Goal: Information Seeking & Learning: Find contact information

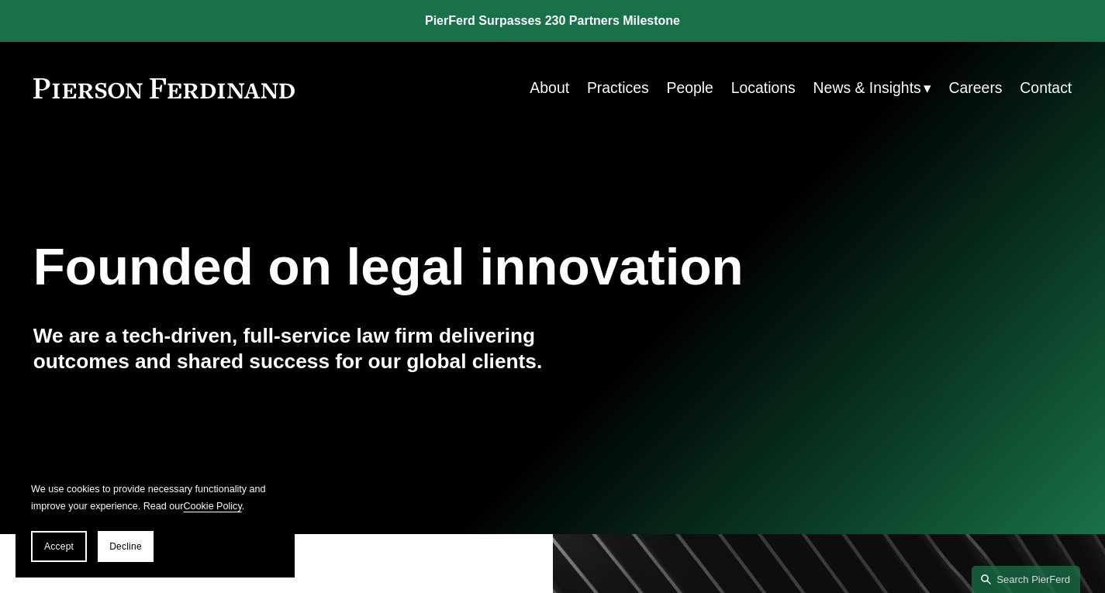
click at [673, 85] on link "People" at bounding box center [689, 88] width 47 height 30
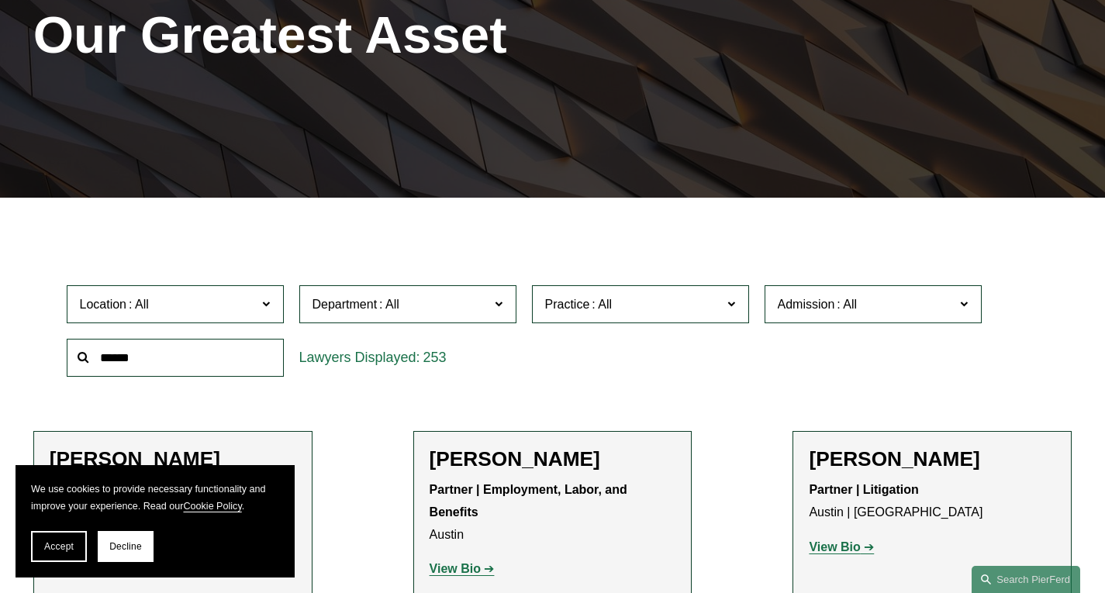
scroll to position [310, 0]
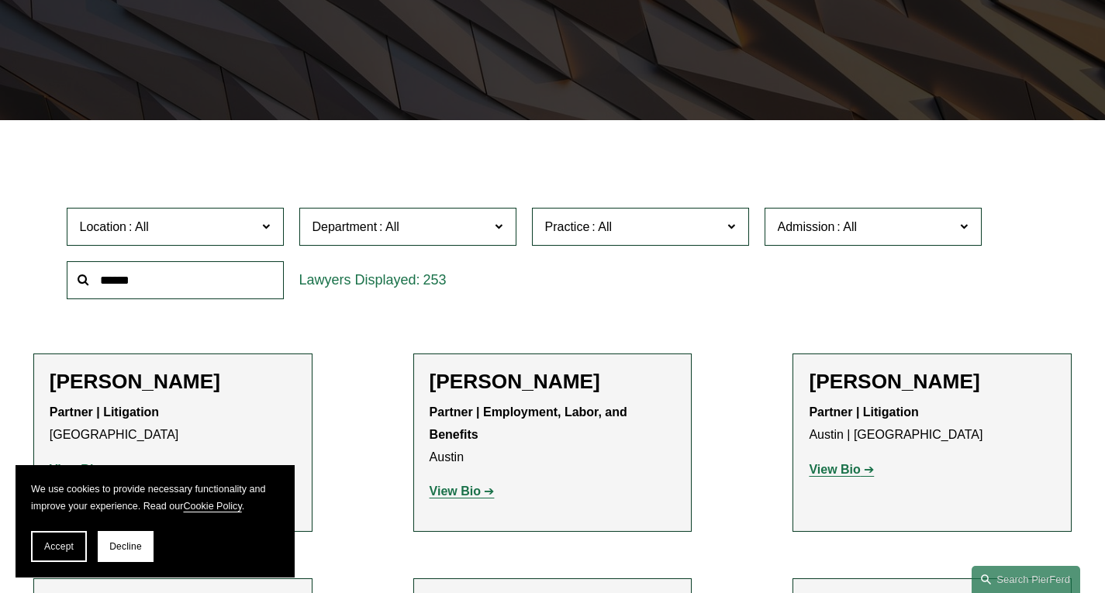
click at [609, 228] on span at bounding box center [601, 226] width 25 height 13
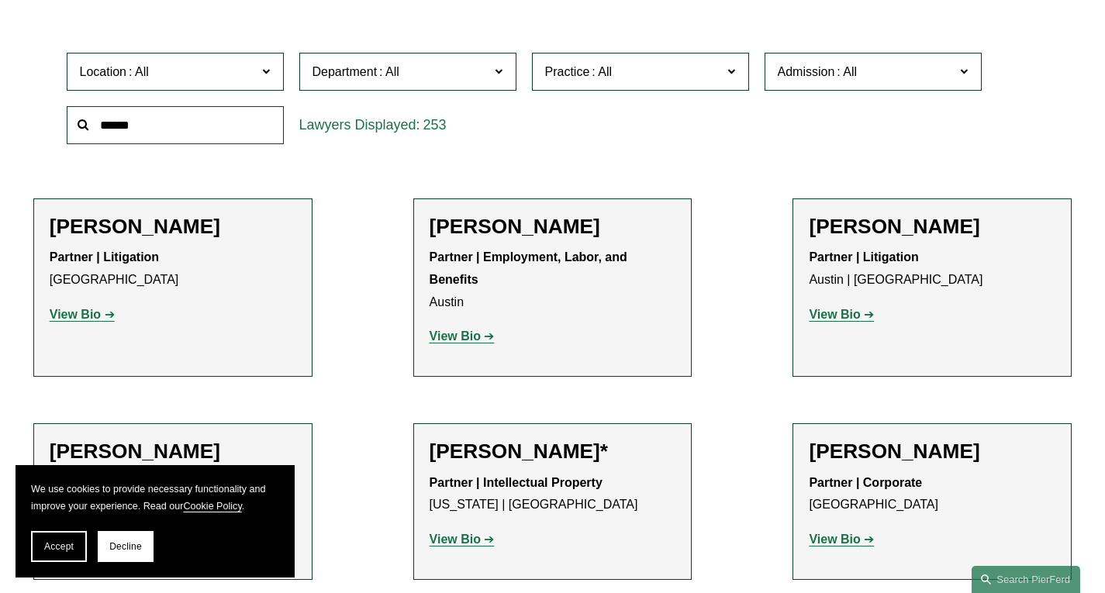
scroll to position [1939, 0]
click at [800, 82] on span "Admission" at bounding box center [867, 71] width 178 height 21
click at [0, 0] on link "[US_STATE]" at bounding box center [0, 0] width 0 height 0
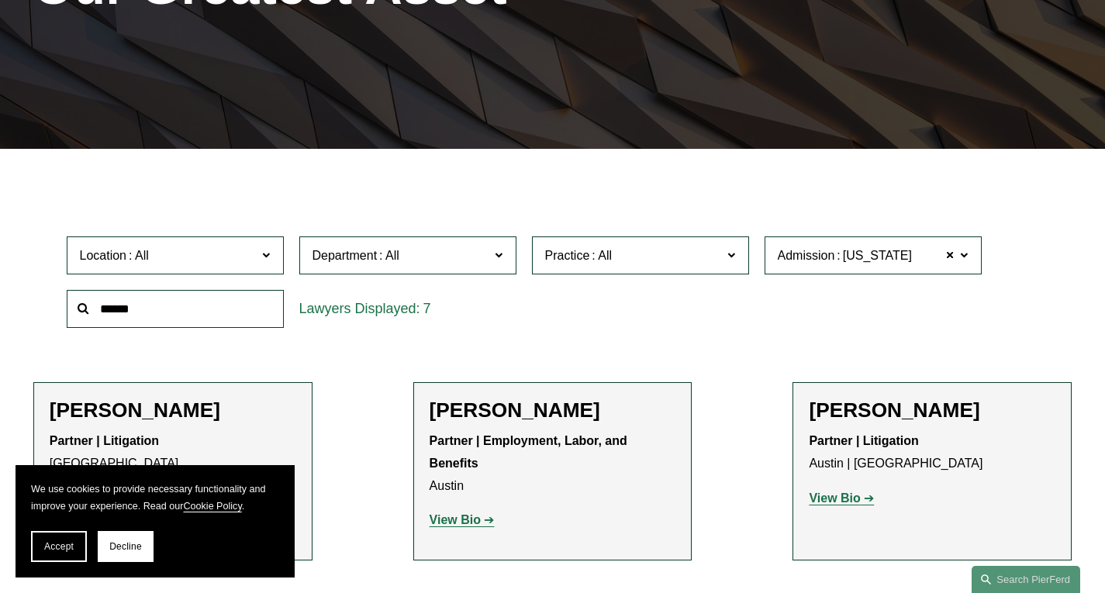
scroll to position [274, 0]
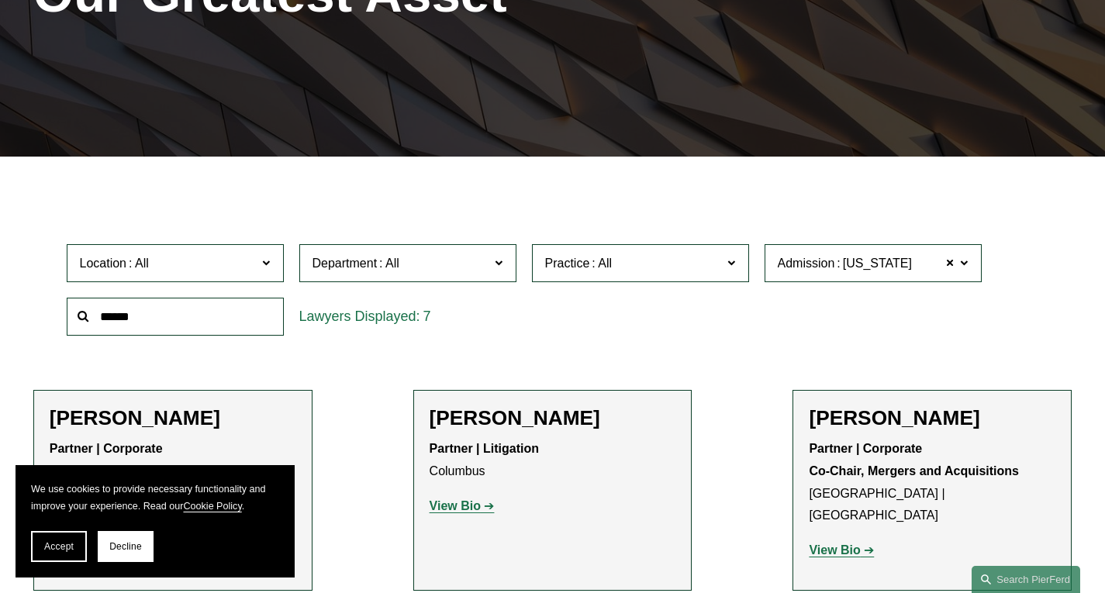
click at [494, 286] on div "Department All Corporate Employment, Labor, and Benefits Intellectual Property …" at bounding box center [408, 264] width 233 height 54
click at [496, 273] on span at bounding box center [499, 263] width 8 height 20
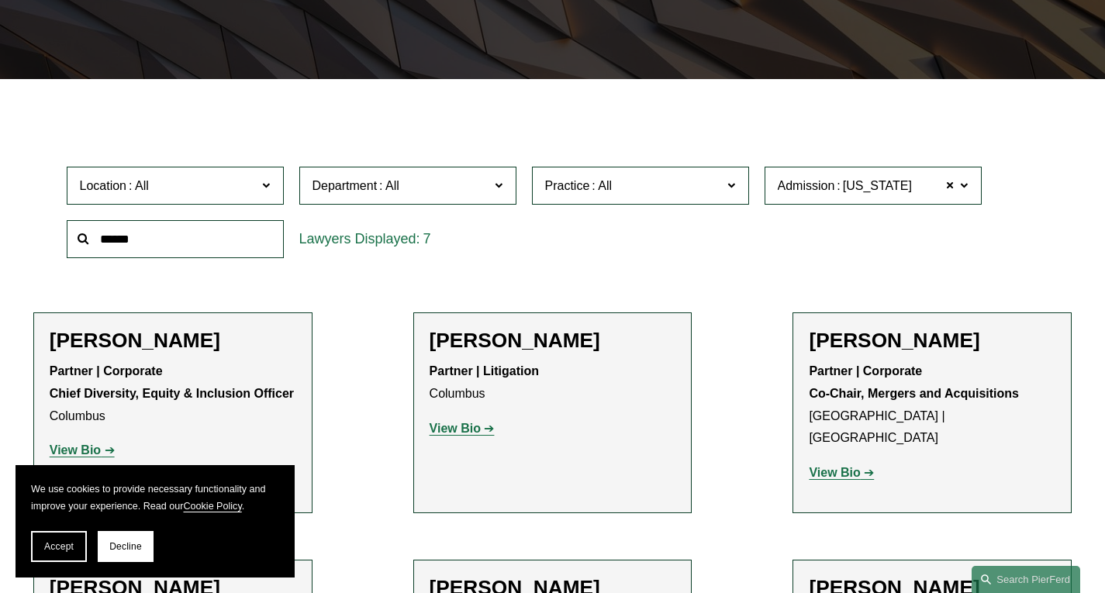
scroll to position [429, 0]
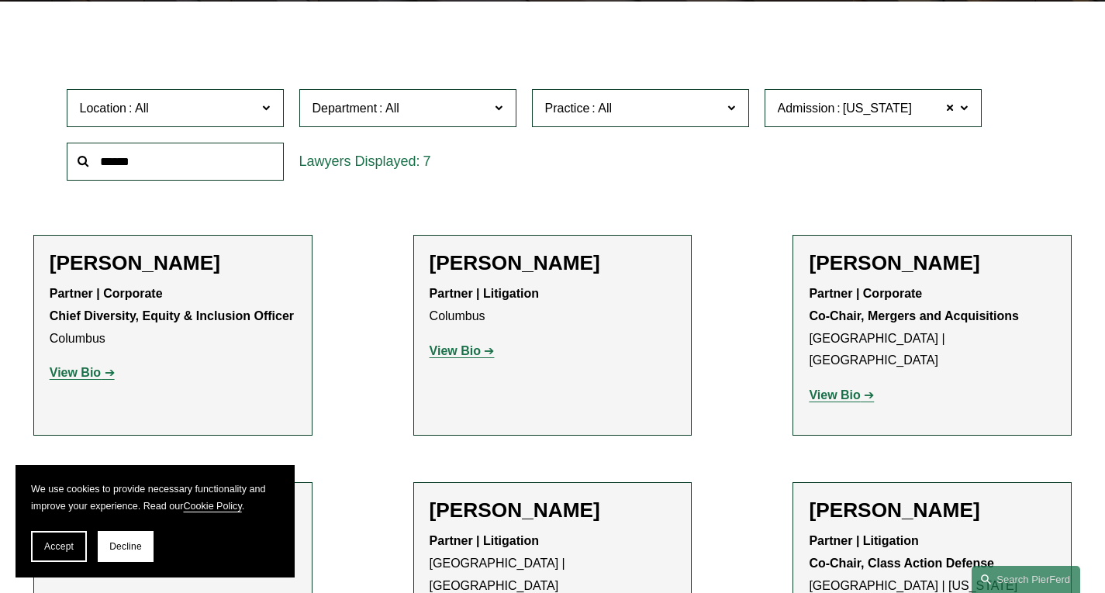
click at [0, 0] on link "Litigation" at bounding box center [0, 0] width 0 height 0
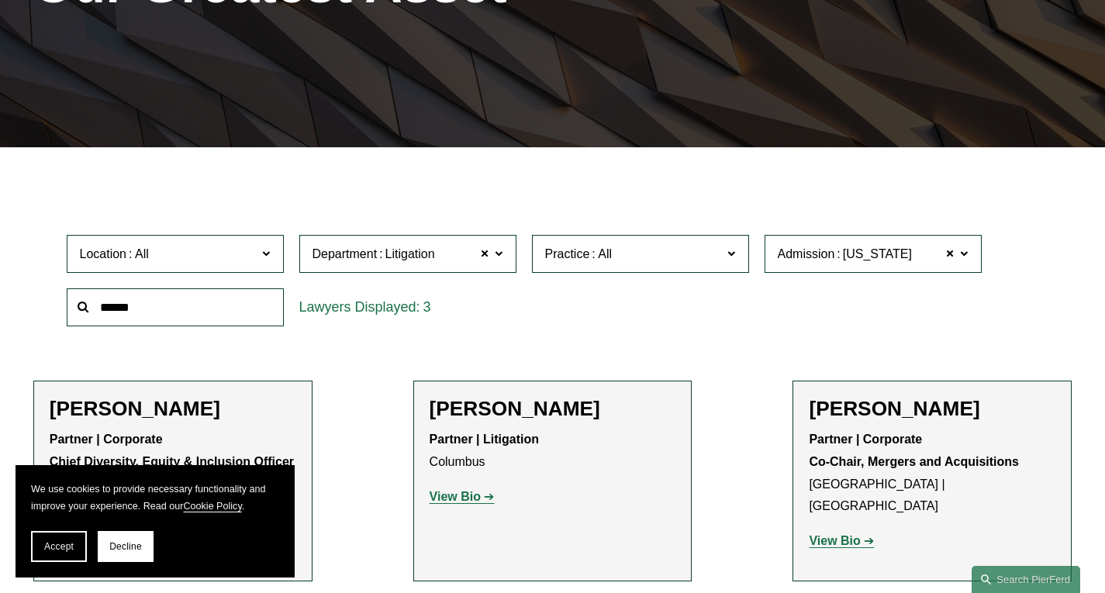
scroll to position [274, 0]
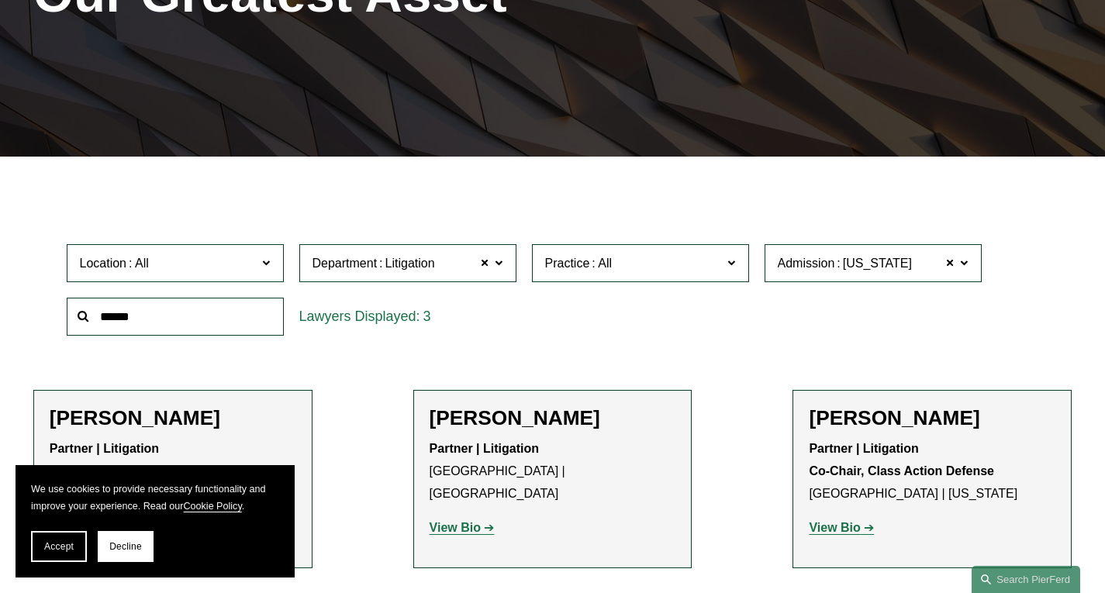
click at [233, 268] on span "Location" at bounding box center [169, 263] width 178 height 21
click at [0, 0] on link "Columbus" at bounding box center [0, 0] width 0 height 0
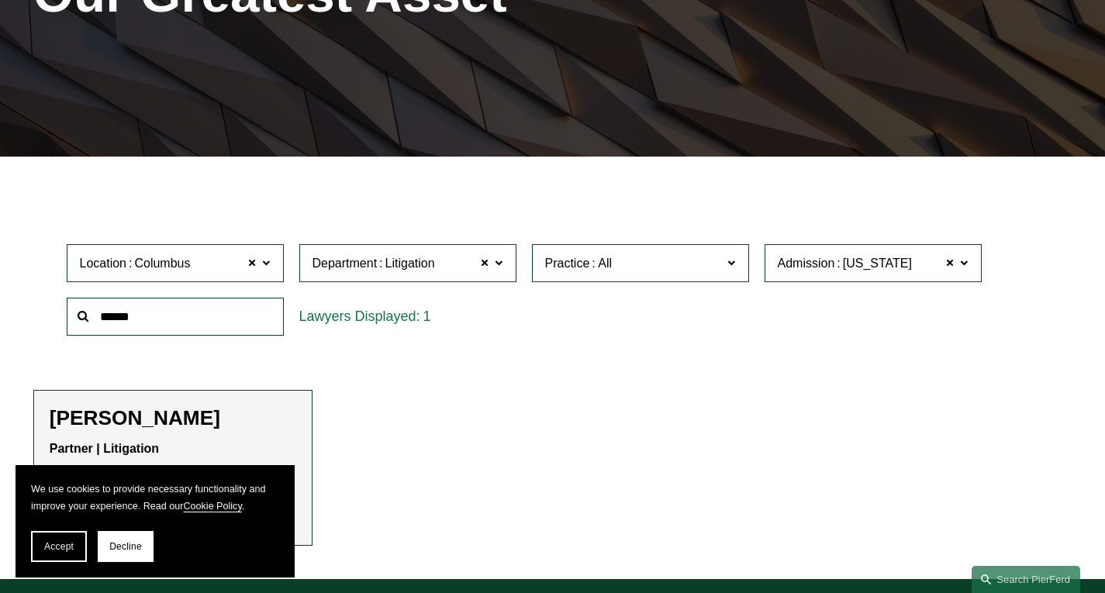
scroll to position [351, 0]
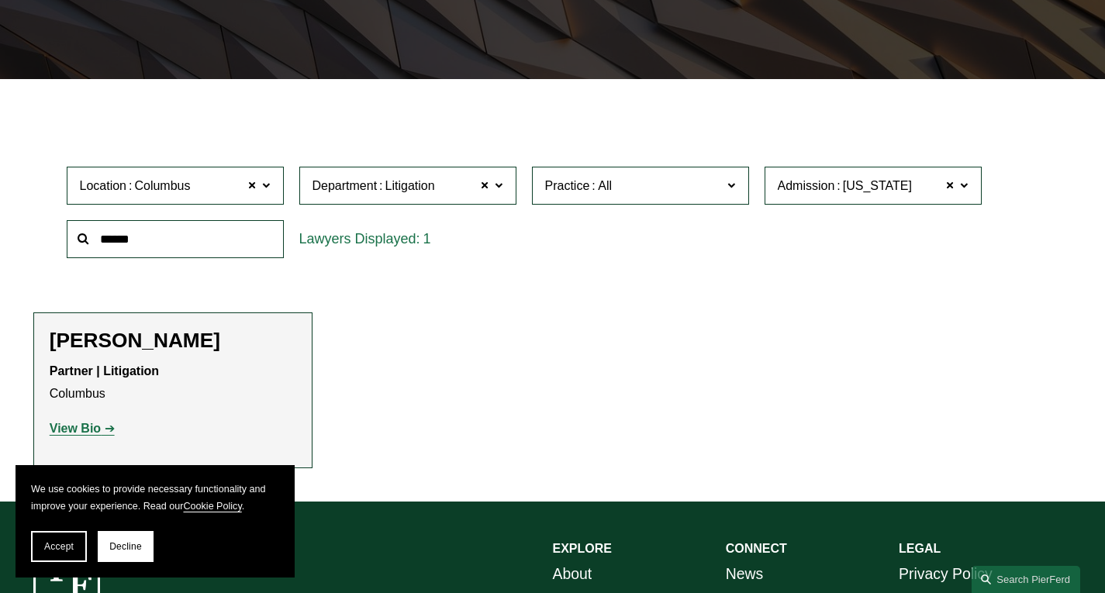
click at [78, 430] on strong "View Bio" at bounding box center [75, 428] width 51 height 13
click at [488, 189] on span at bounding box center [484, 186] width 9 height 20
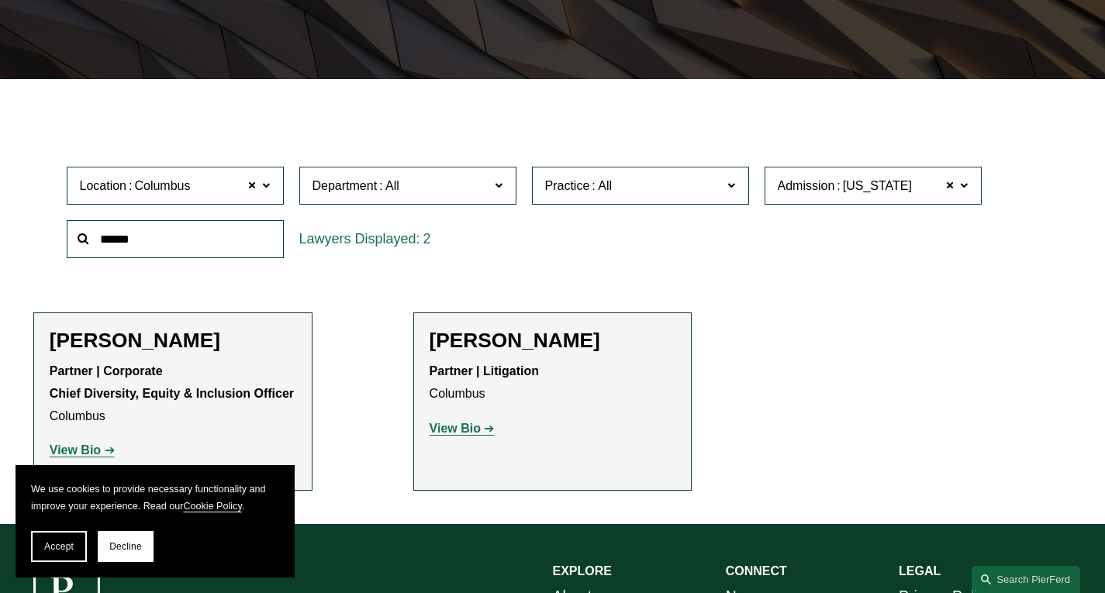
scroll to position [274, 0]
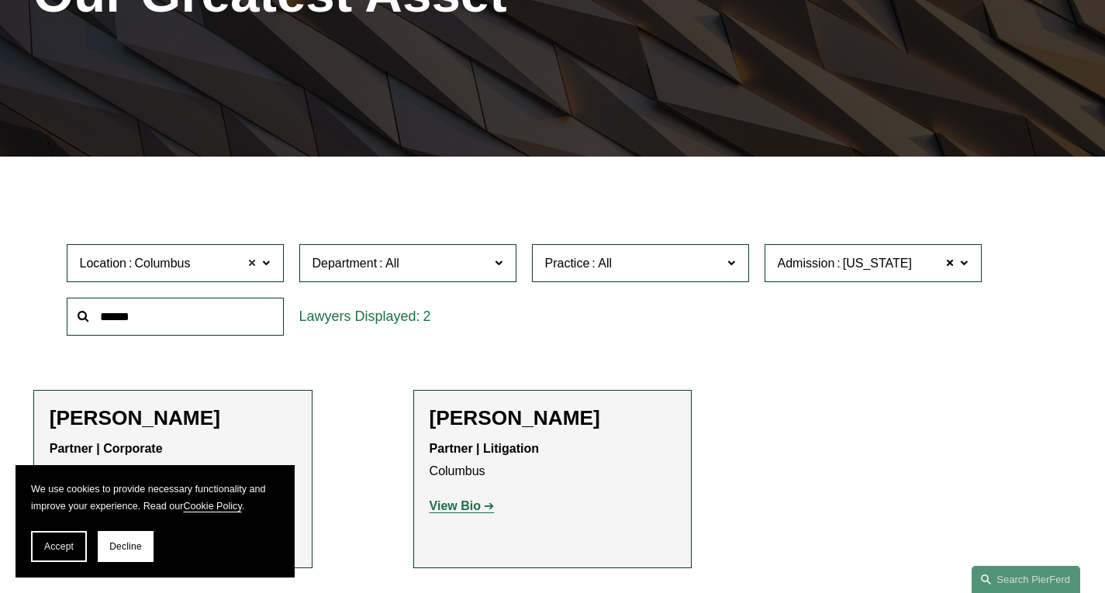
click at [254, 267] on span at bounding box center [251, 264] width 9 height 20
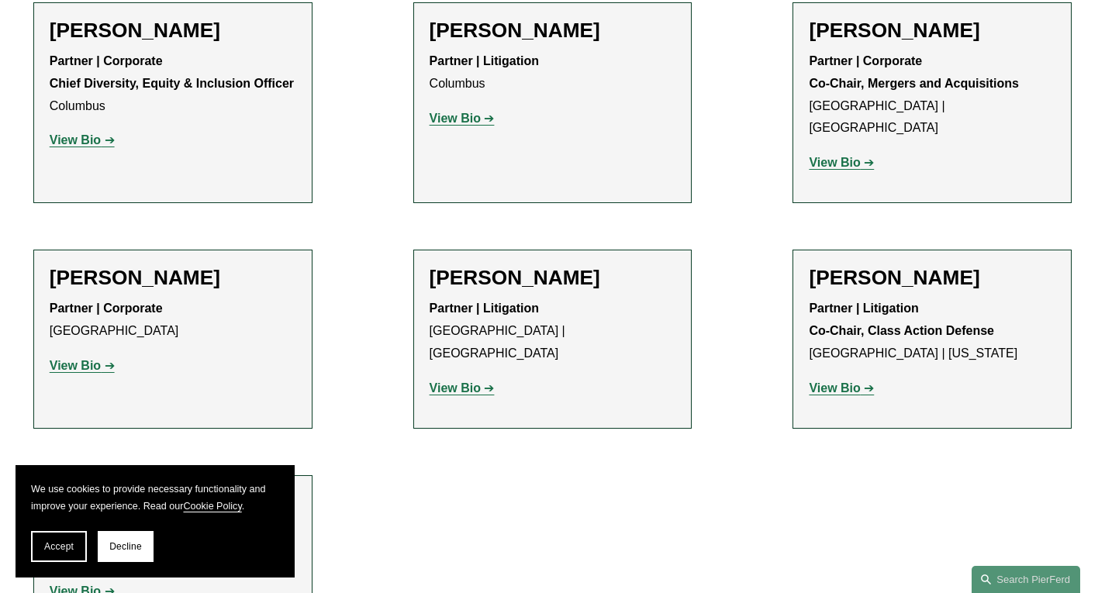
scroll to position [506, 0]
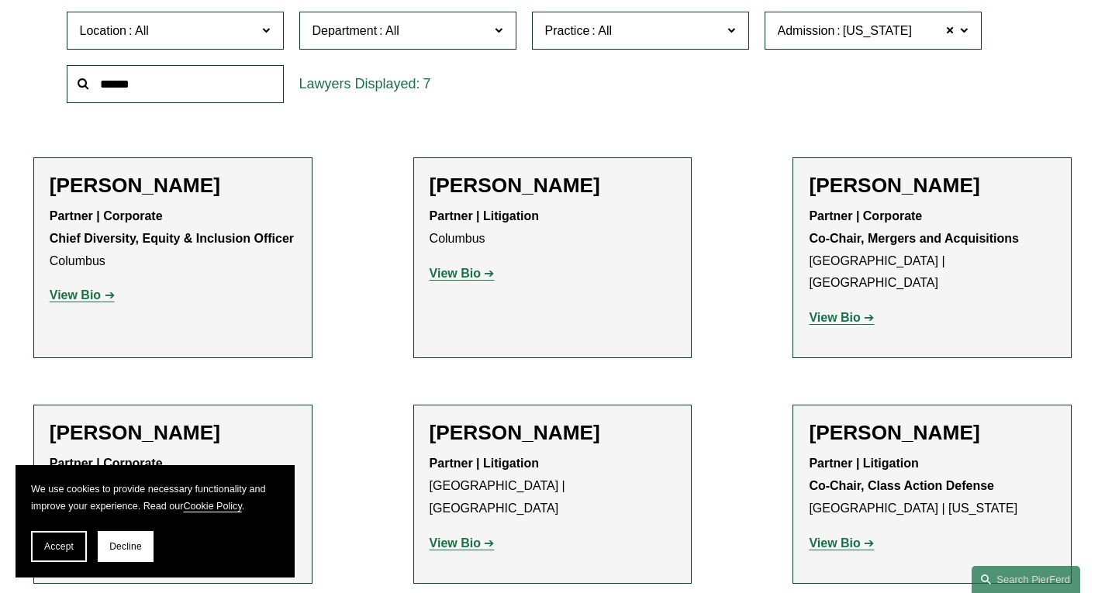
click at [826, 537] on strong "View Bio" at bounding box center [834, 543] width 51 height 13
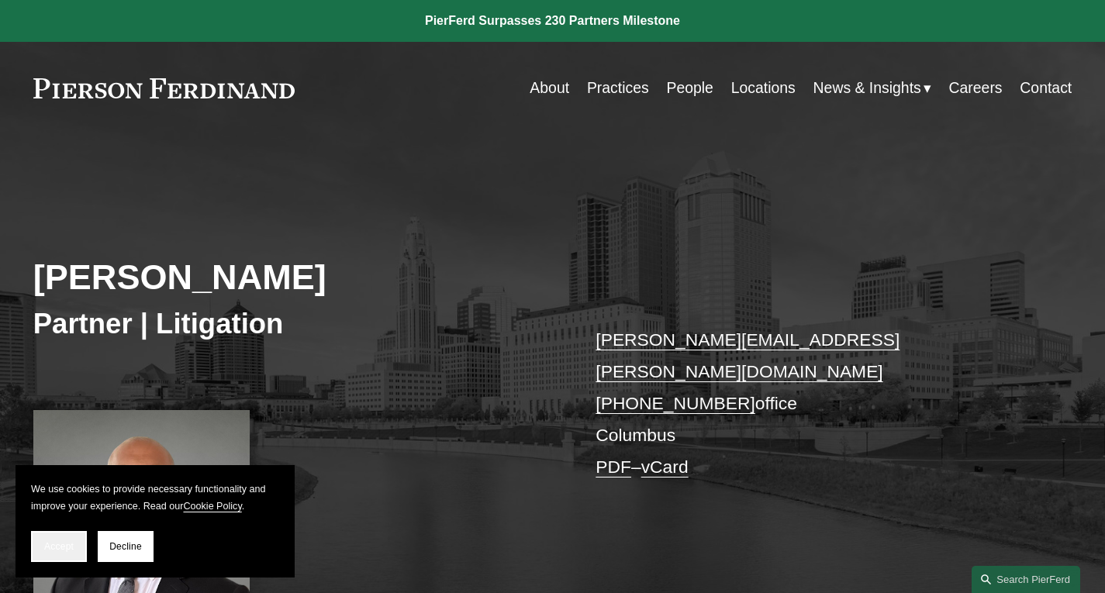
click at [62, 548] on span "Accept" at bounding box center [58, 546] width 29 height 11
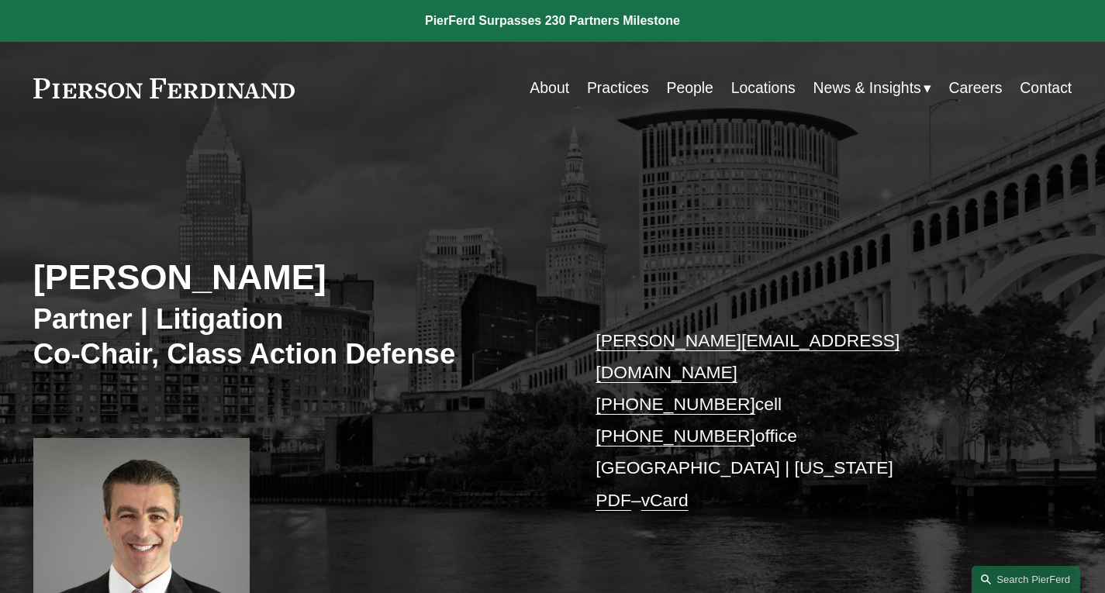
scroll to position [155, 0]
